Goal: Transaction & Acquisition: Purchase product/service

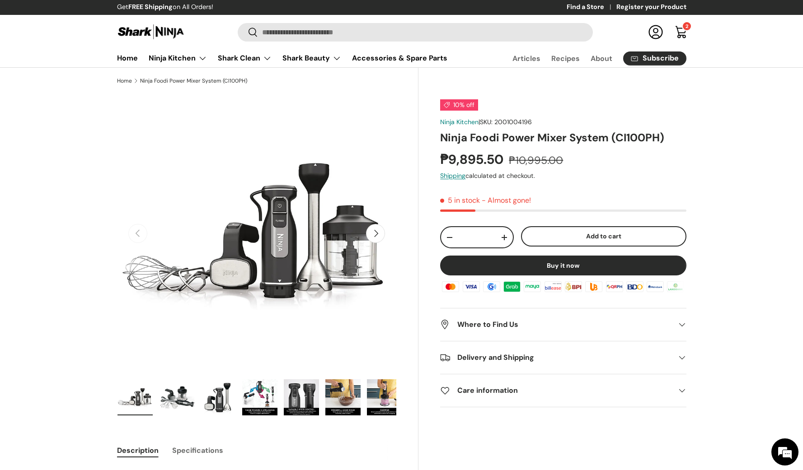
click at [536, 157] on s "₱10,995.00" at bounding box center [536, 161] width 54 height 14
copy s "10,995.00"
click at [467, 163] on strong "₱9,895.50" at bounding box center [473, 159] width 66 height 17
drag, startPoint x: 452, startPoint y: 160, endPoint x: 506, endPoint y: 163, distance: 53.9
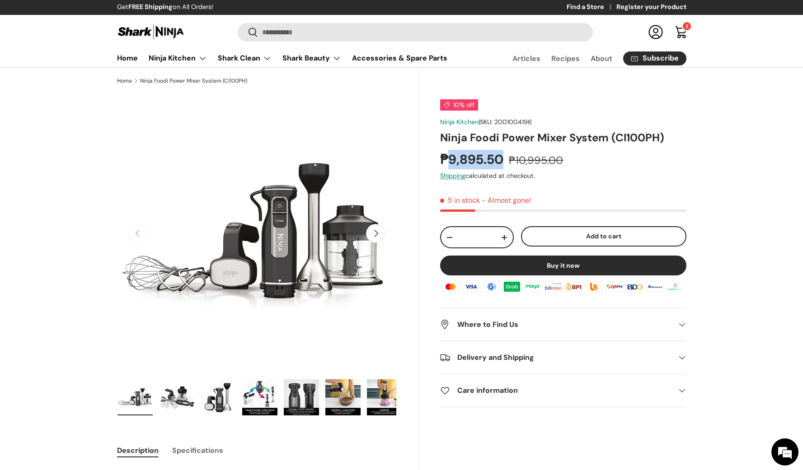
click at [506, 163] on strong "₱9,895.50" at bounding box center [473, 159] width 66 height 17
copy strong "9,895.50"
click at [598, 237] on button "Add to cart" at bounding box center [603, 236] width 165 height 20
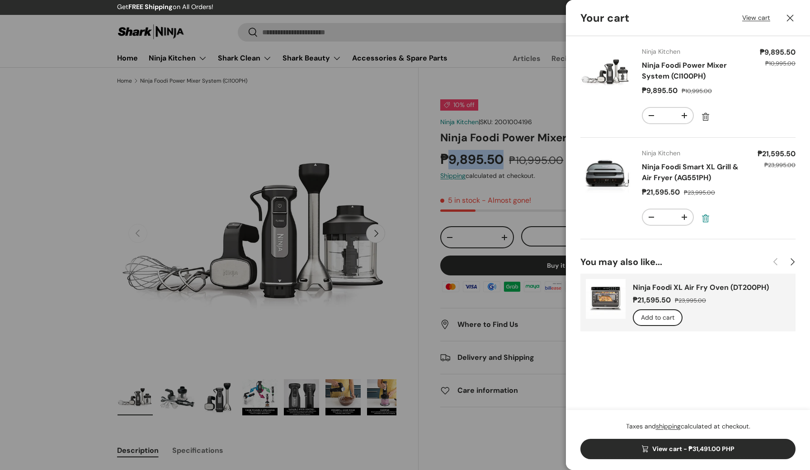
click at [704, 217] on link "Remove" at bounding box center [705, 219] width 16 height 16
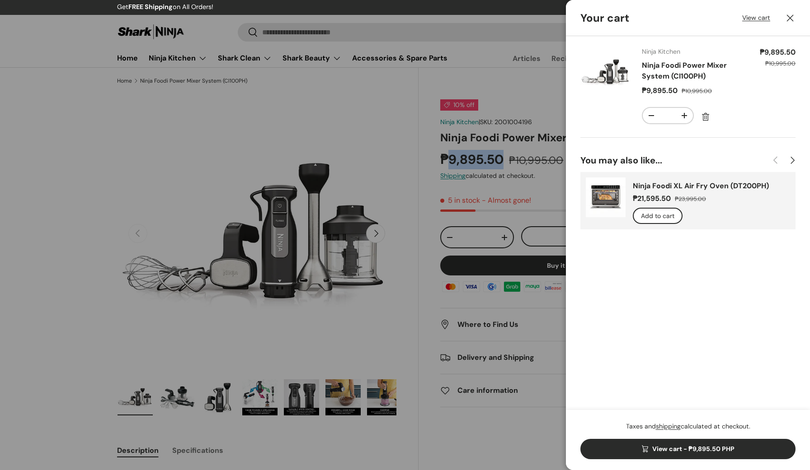
click at [687, 444] on link "View cart - ₱9,895.50 PHP" at bounding box center [687, 449] width 215 height 20
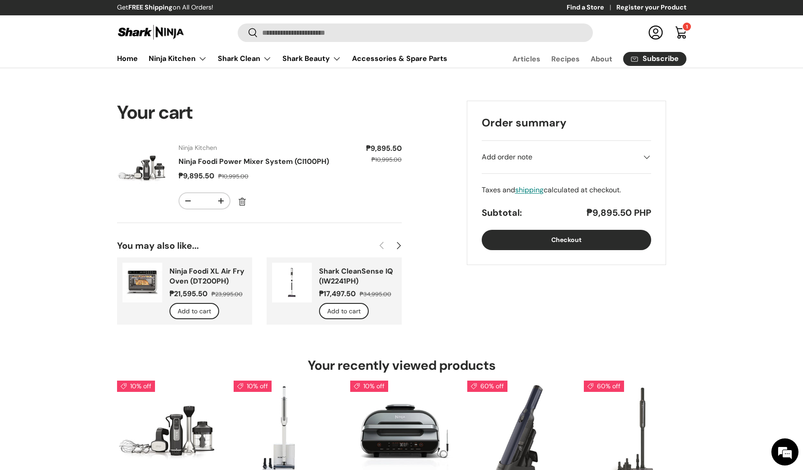
click at [549, 159] on div "Add order note" at bounding box center [566, 157] width 169 height 11
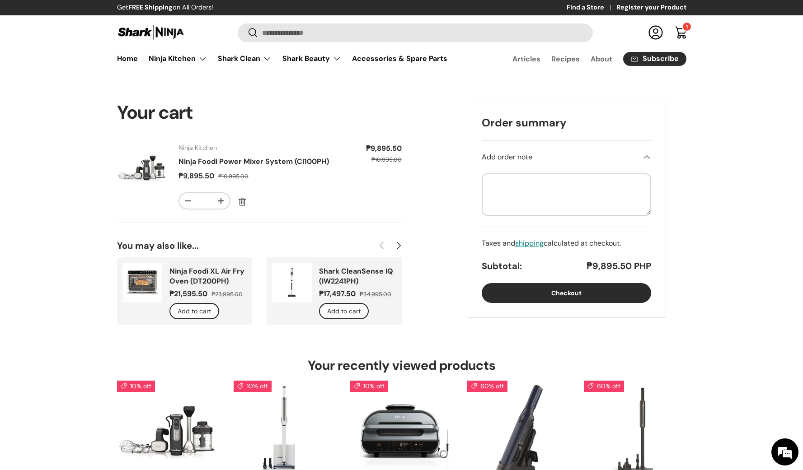
click at [549, 159] on div "Add order note" at bounding box center [566, 157] width 169 height 11
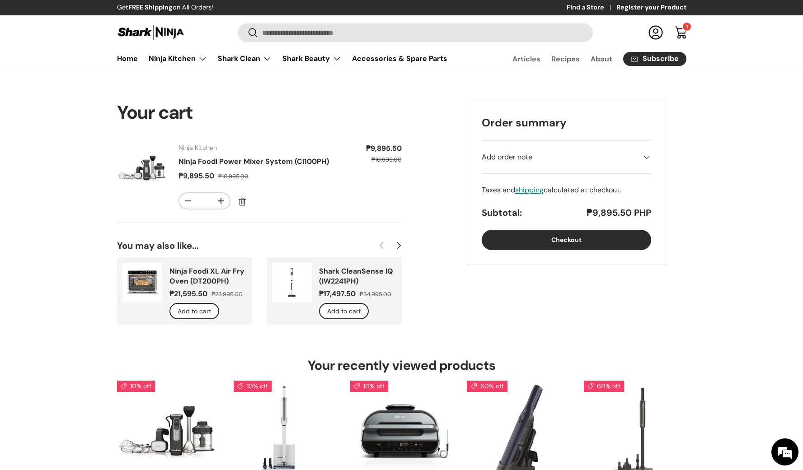
click at [545, 244] on button "Checkout" at bounding box center [566, 240] width 169 height 20
